Goal: Information Seeking & Learning: Find specific page/section

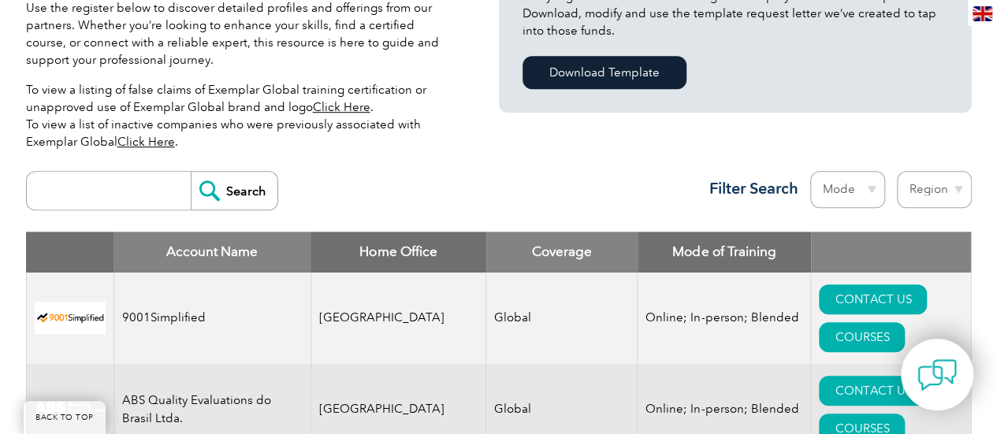
scroll to position [566, 0]
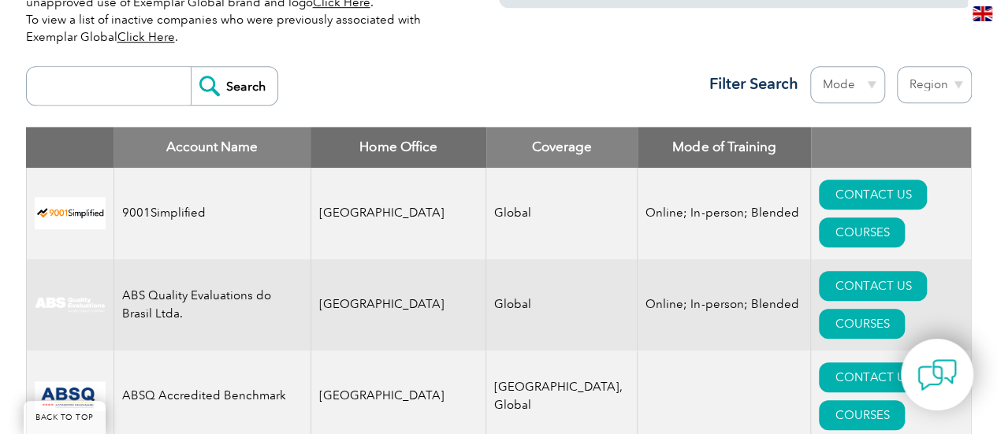
click at [121, 79] on input "search" at bounding box center [113, 86] width 156 height 38
type input "Qualityzer"
click at [232, 89] on input "Search" at bounding box center [234, 86] width 87 height 38
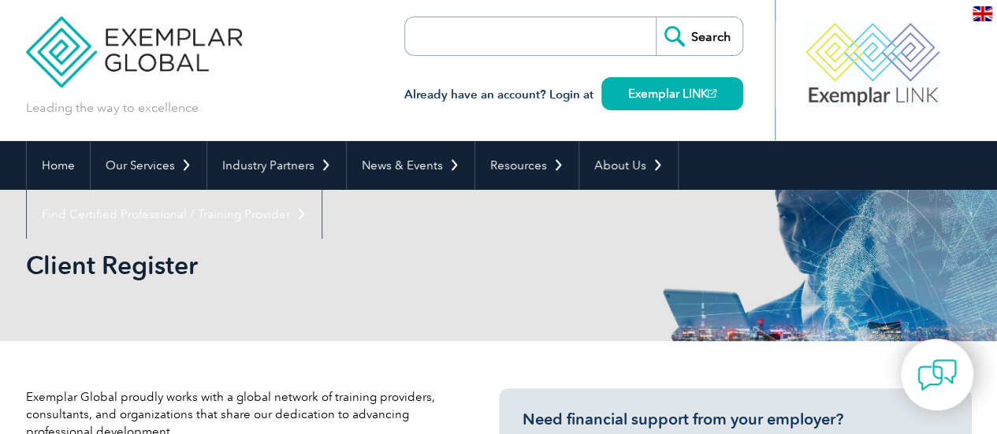
scroll to position [9, 0]
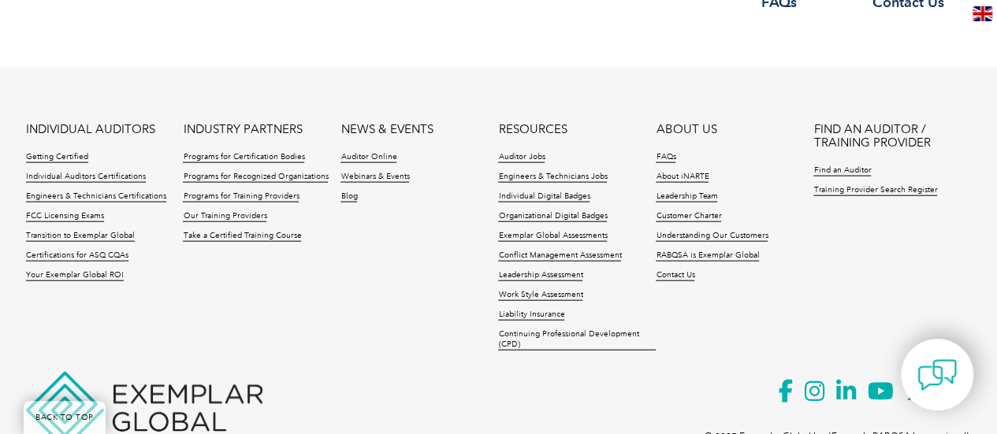
scroll to position [1725, 0]
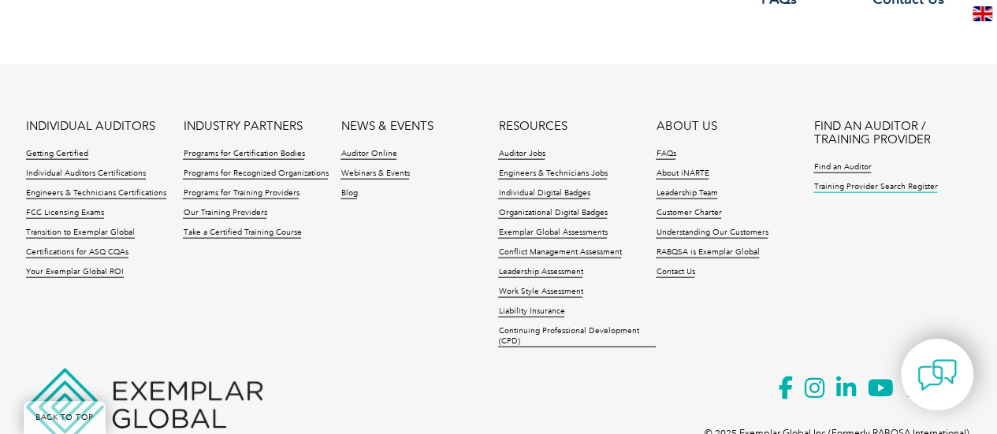
click at [831, 193] on link "Training Provider Search Register" at bounding box center [875, 187] width 124 height 11
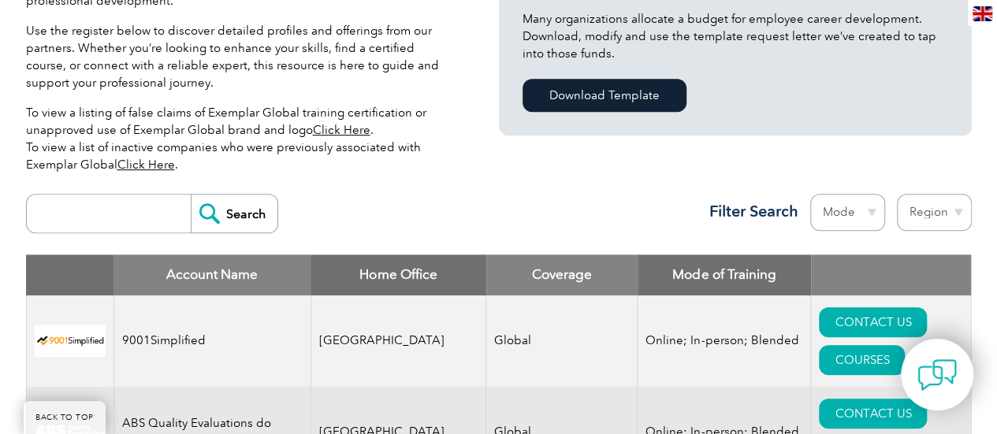
scroll to position [391, 0]
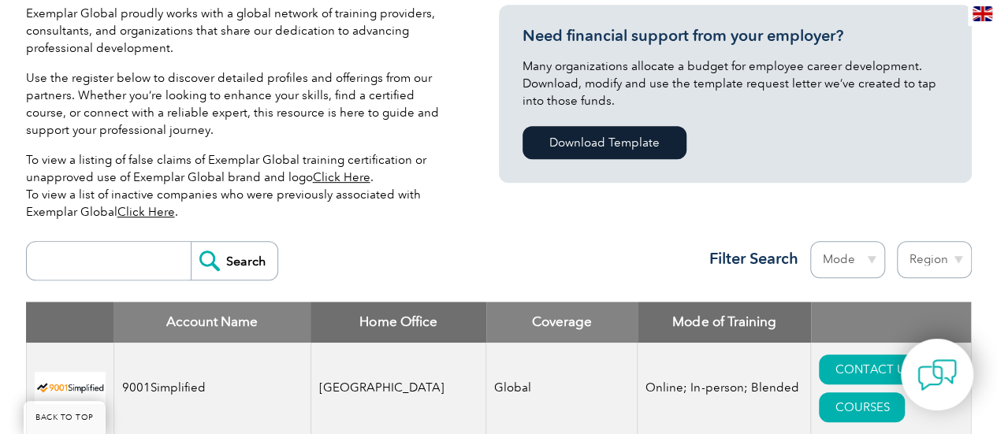
click at [82, 257] on input "search" at bounding box center [113, 261] width 156 height 38
type input "q"
click at [205, 253] on input "Search" at bounding box center [234, 261] width 87 height 38
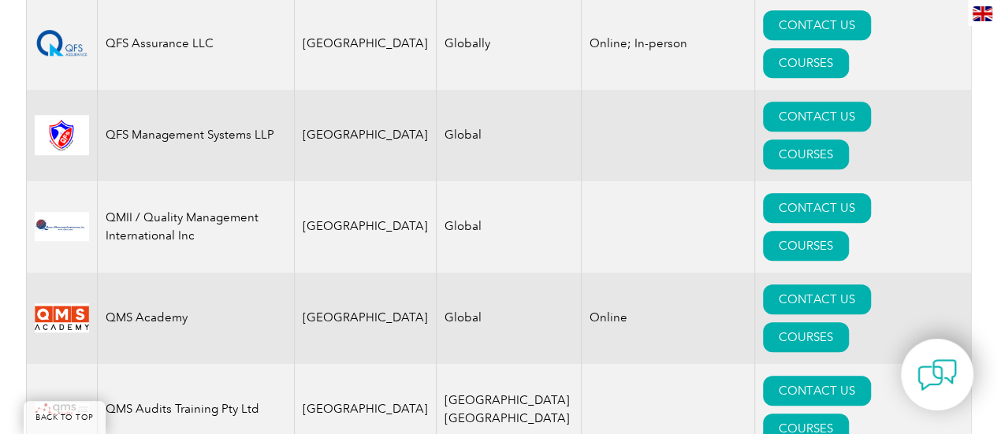
scroll to position [3515, 0]
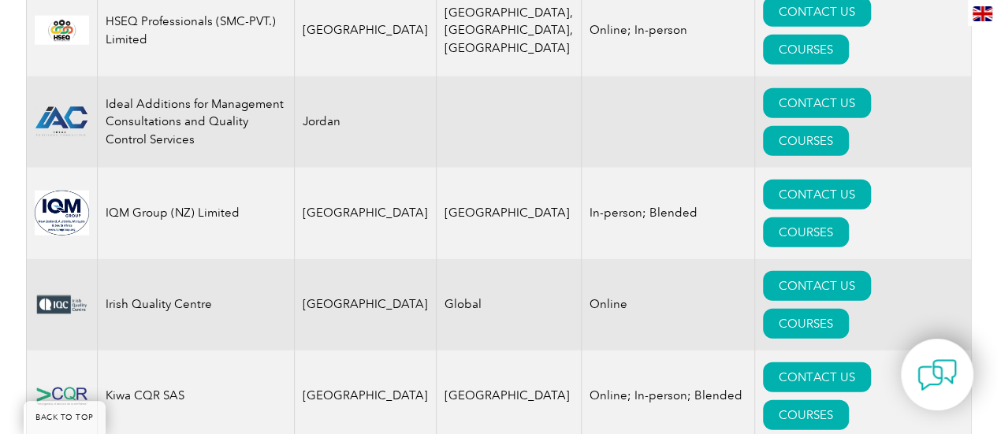
drag, startPoint x: 1002, startPoint y: 214, endPoint x: 1002, endPoint y: 158, distance: 55.1
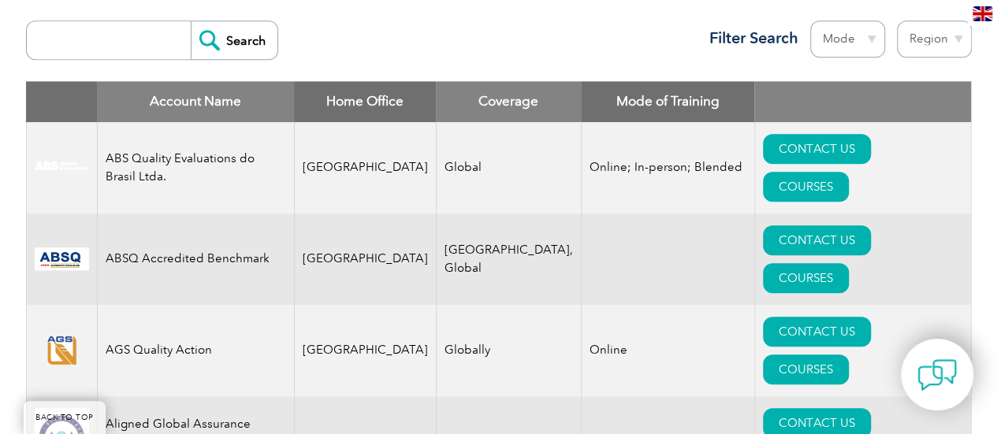
scroll to position [570, 0]
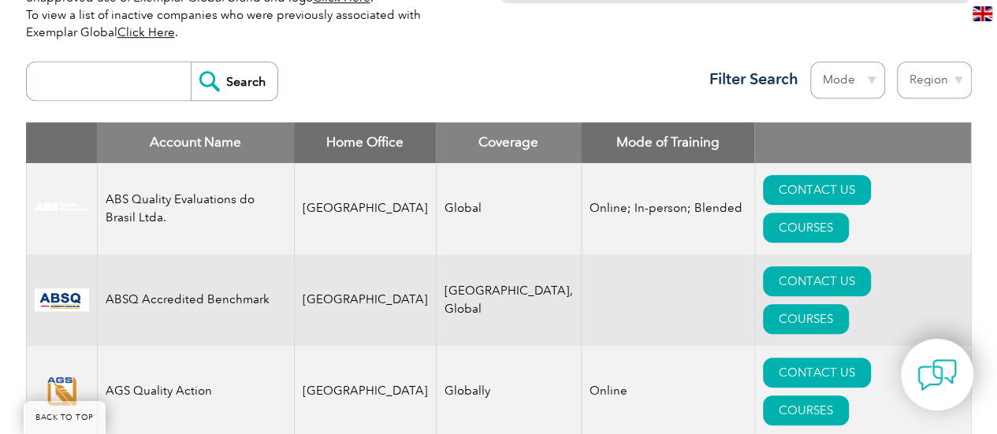
click at [165, 78] on input "search" at bounding box center [113, 81] width 156 height 38
type input "tve"
click at [191, 62] on input "Search" at bounding box center [234, 81] width 87 height 38
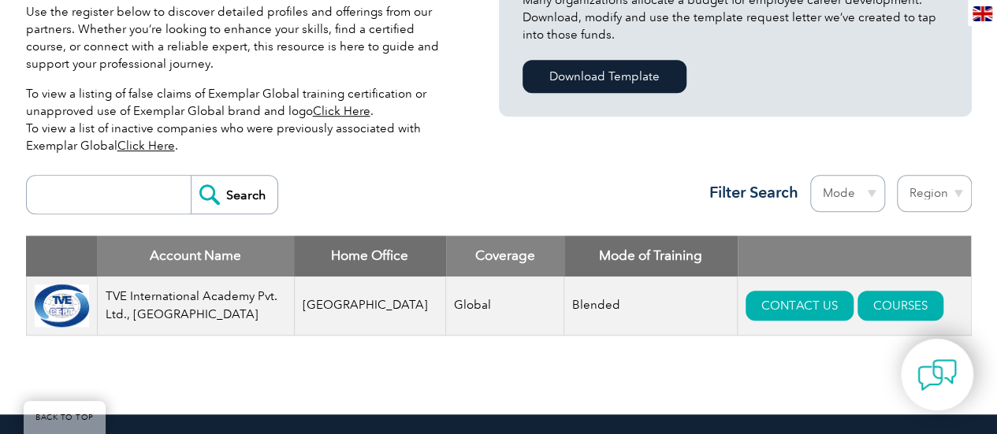
scroll to position [460, 0]
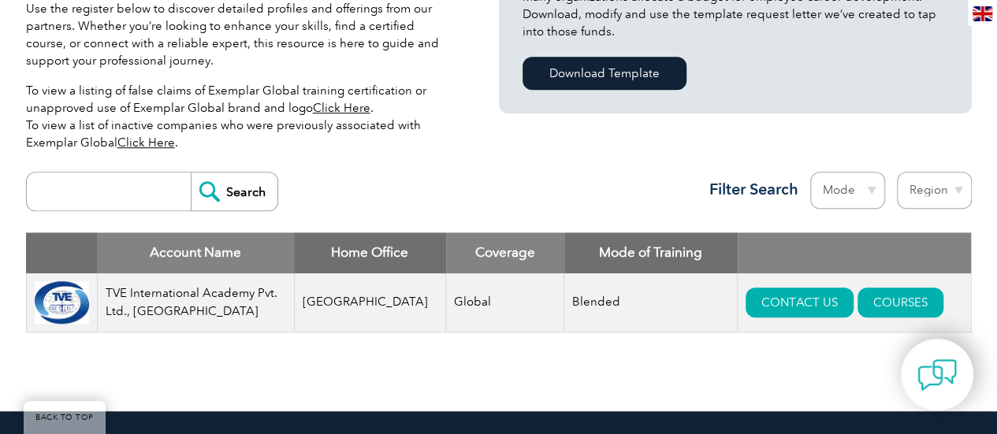
click at [95, 196] on input "search" at bounding box center [113, 192] width 156 height 38
type input "ARS"
click at [219, 192] on input "Search" at bounding box center [234, 192] width 87 height 38
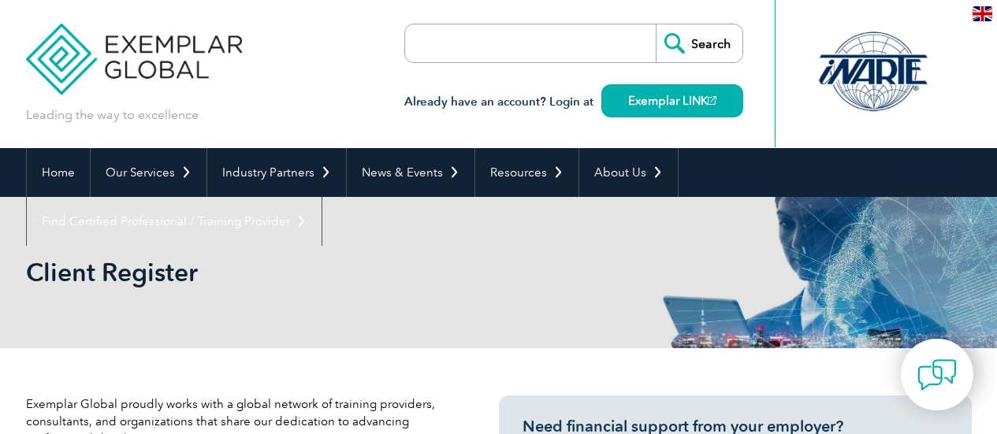
scroll to position [55, 0]
